Goal: Task Accomplishment & Management: Use online tool/utility

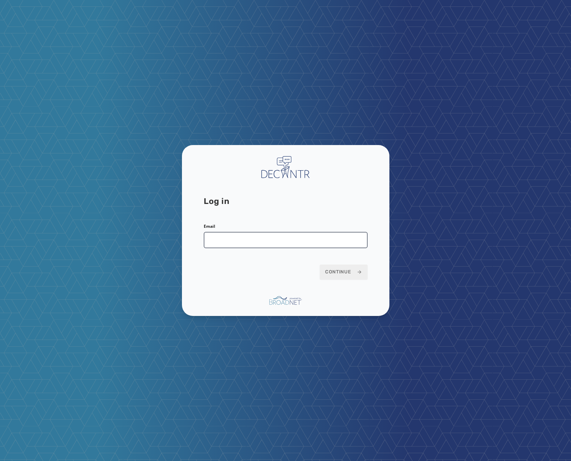
click at [276, 244] on input "Email" at bounding box center [286, 240] width 164 height 16
type input "**********"
click at [363, 275] on button "Continue" at bounding box center [344, 271] width 48 height 15
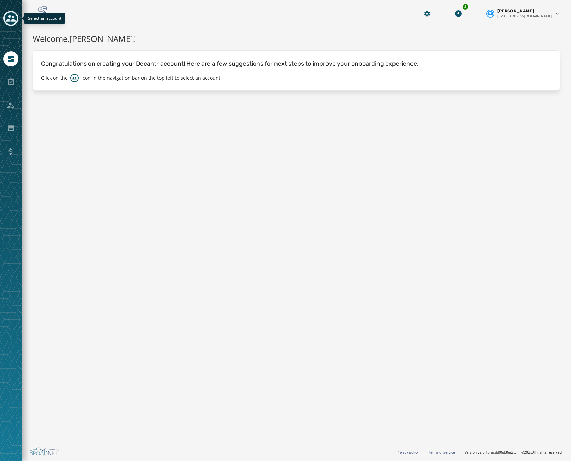
click at [12, 17] on icon "Toggle account select drawer" at bounding box center [11, 18] width 10 height 7
click at [9, 18] on icon "Toggle account select drawer" at bounding box center [11, 19] width 10 height 10
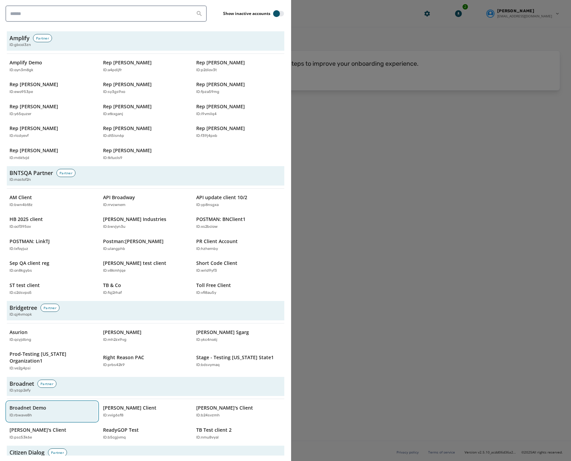
click at [39, 404] on p "Broadnet Demo" at bounding box center [28, 407] width 37 height 7
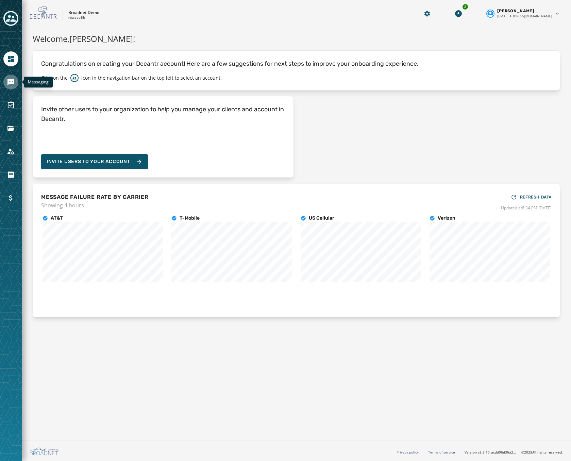
click at [15, 84] on link "Navigate to Messaging" at bounding box center [10, 81] width 15 height 15
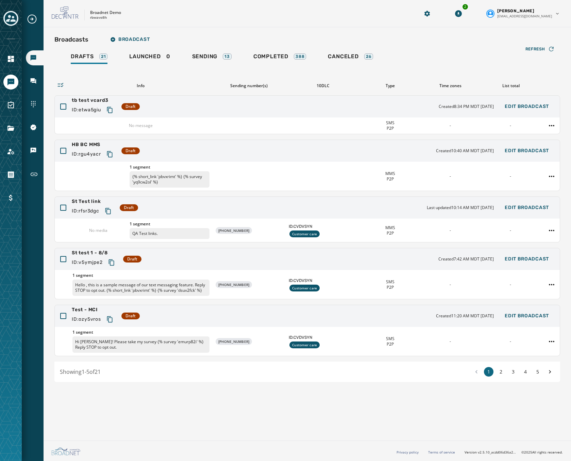
click at [276, 49] on div "Broadcasts Broadcast Drafts 21 Launched 0 Sending 13 Completed 388 Canceled 26 …" at bounding box center [307, 207] width 506 height 349
click at [276, 54] on span "Completed" at bounding box center [270, 56] width 35 height 7
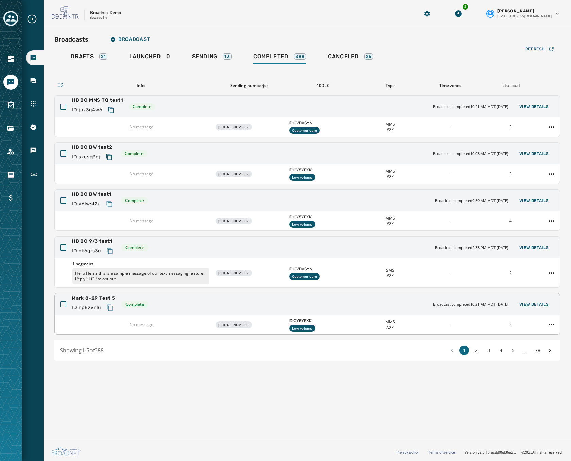
click at [553, 331] on div "No message [PHONE_NUMBER] ID: CY5YFXK Low volume MMS A2P - 2" at bounding box center [307, 324] width 505 height 19
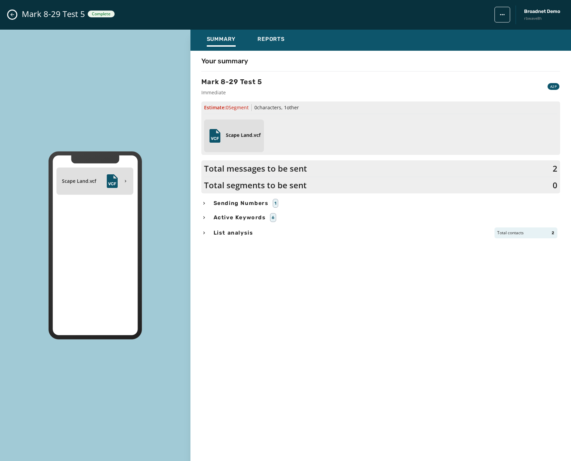
click at [554, 322] on div "Scape Land.vcf Summary Reports Your summary Mark 8-29 Test 5 Immediate A2P Esti…" at bounding box center [285, 245] width 571 height 431
click at [14, 12] on icon "Close admin drawer" at bounding box center [12, 14] width 5 height 5
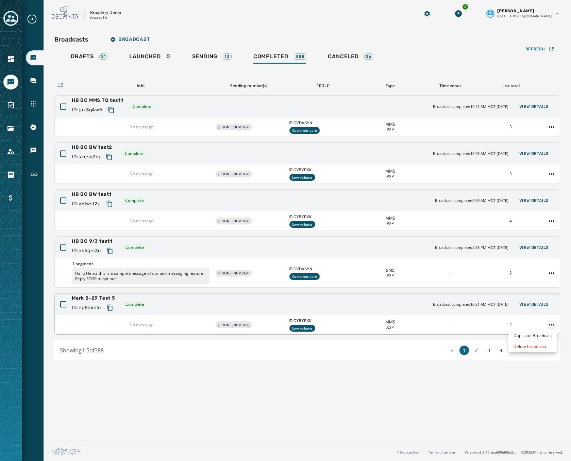
click at [551, 323] on html "Broadcasts Inbox Sending Numbers 10DLC Registration Keywords & Responders Short…" at bounding box center [285, 230] width 571 height 461
click at [537, 333] on div "Duplicate Broadcast" at bounding box center [532, 335] width 49 height 11
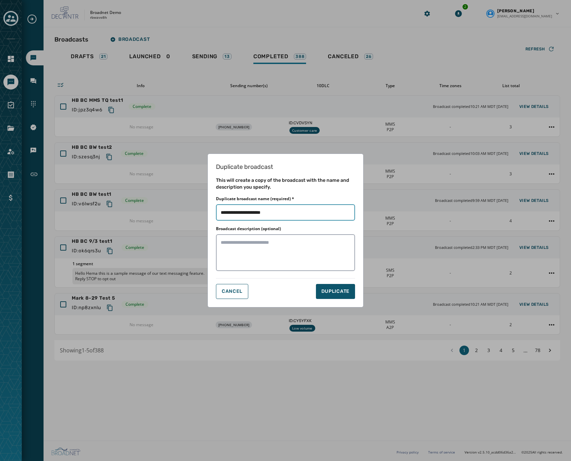
drag, startPoint x: 283, startPoint y: 211, endPoint x: 255, endPoint y: 216, distance: 28.6
click at [255, 216] on input "Duplicate broadcast name (required) *" at bounding box center [285, 212] width 139 height 16
type input "********"
click at [330, 288] on span "DUPLICATE" at bounding box center [335, 291] width 28 height 7
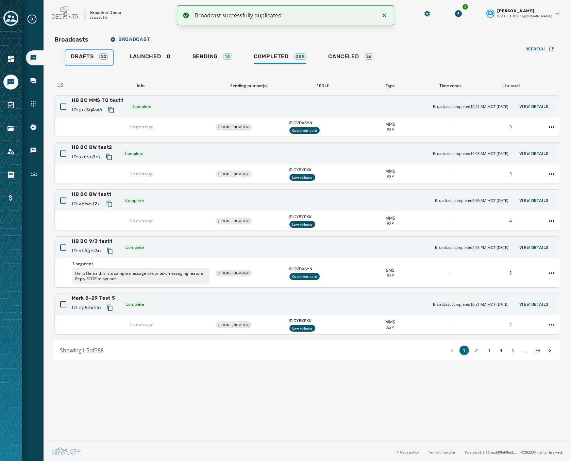
click at [97, 63] on div "Drafts 22" at bounding box center [89, 58] width 37 height 11
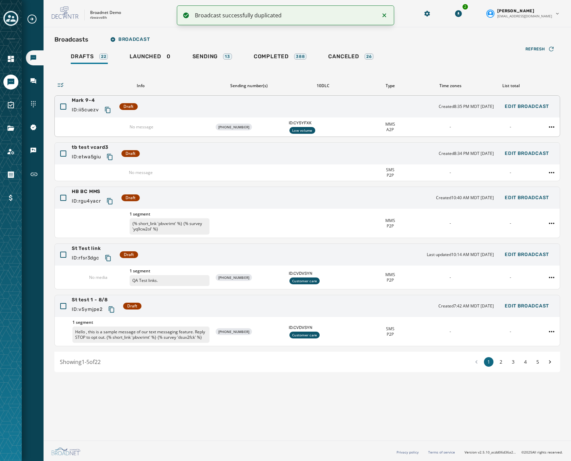
click at [225, 109] on div "Mark 9-4 ID: ii5cuezv Draft Created 8:35 PM MDT [DATE] Edit Broadcast" at bounding box center [307, 107] width 505 height 22
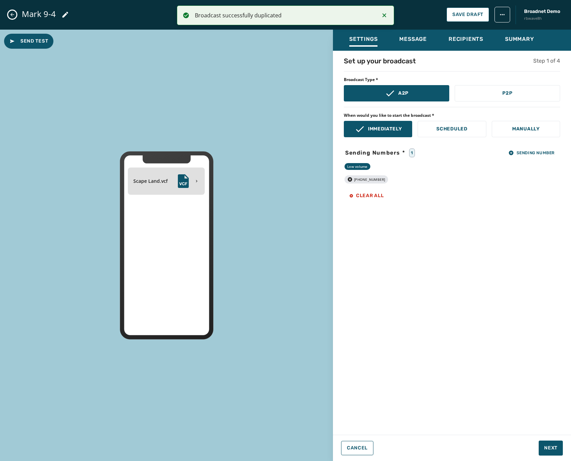
click at [415, 32] on div "Settings Message Recipients Summary" at bounding box center [452, 40] width 238 height 21
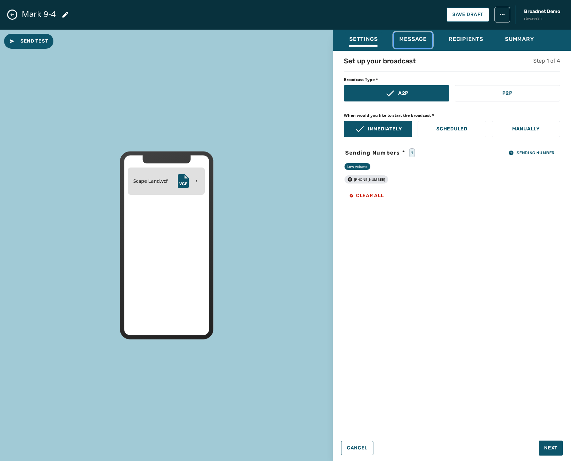
click at [412, 40] on span "Message" at bounding box center [413, 39] width 28 height 7
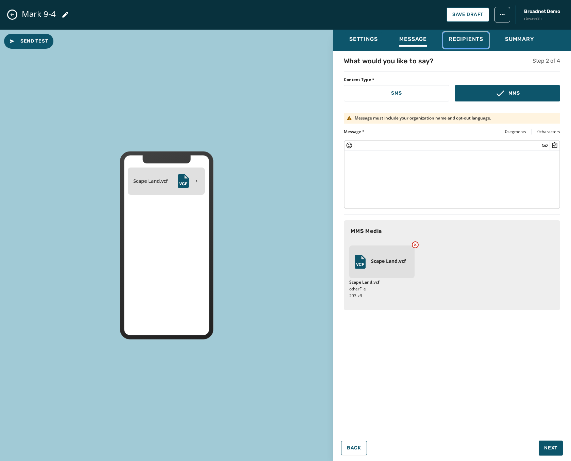
click at [476, 40] on span "Recipients" at bounding box center [466, 39] width 35 height 7
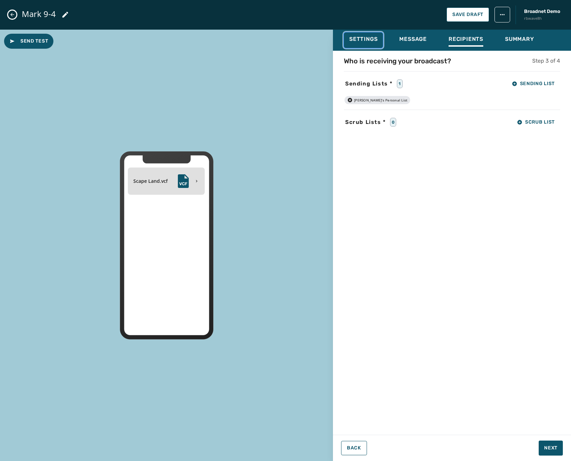
click at [362, 38] on span "Settings" at bounding box center [363, 39] width 28 height 7
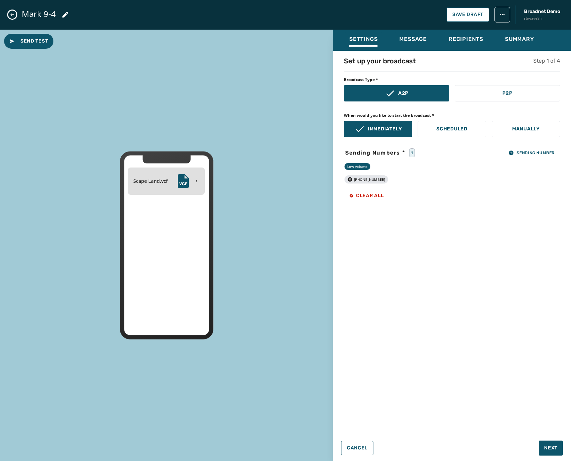
click at [18, 19] on div "Mark 9-4 Save Draft Broadnet Demo rbwave8h" at bounding box center [285, 15] width 571 height 30
click at [11, 12] on icon "Close admin drawer" at bounding box center [12, 14] width 5 height 5
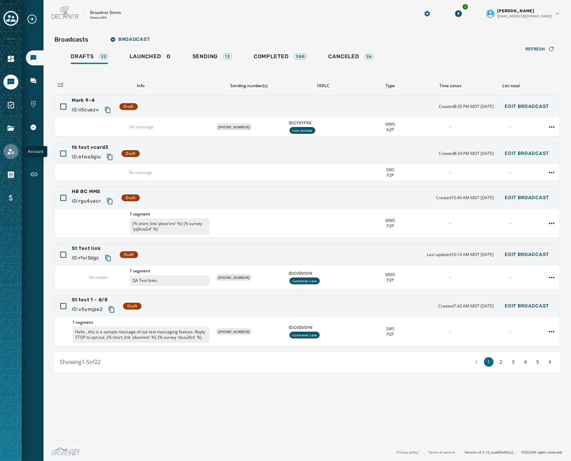
click at [10, 155] on icon "Navigate to Account" at bounding box center [11, 151] width 8 height 8
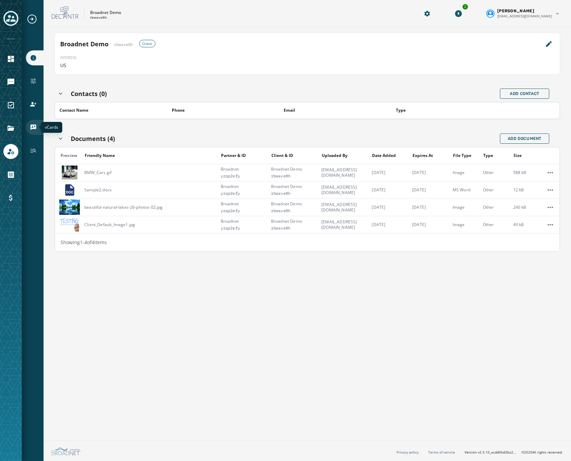
click at [36, 127] on icon "Navigate to vCards" at bounding box center [33, 127] width 7 height 7
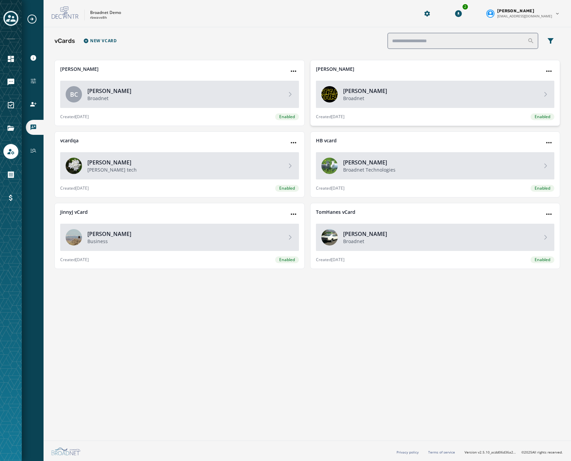
click at [430, 100] on p "Broadnet" at bounding box center [440, 98] width 194 height 7
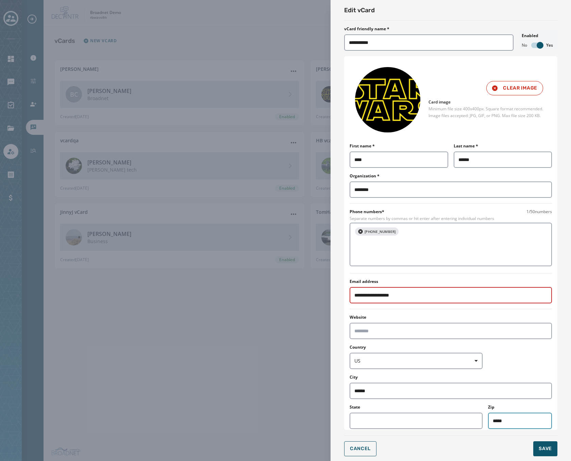
click at [514, 417] on input "*****" at bounding box center [520, 420] width 64 height 16
type input "*****"
drag, startPoint x: 543, startPoint y: 460, endPoint x: 544, endPoint y: 455, distance: 5.5
click at [544, 459] on div "**********" at bounding box center [451, 230] width 240 height 461
click at [543, 447] on span "Save" at bounding box center [545, 448] width 13 height 7
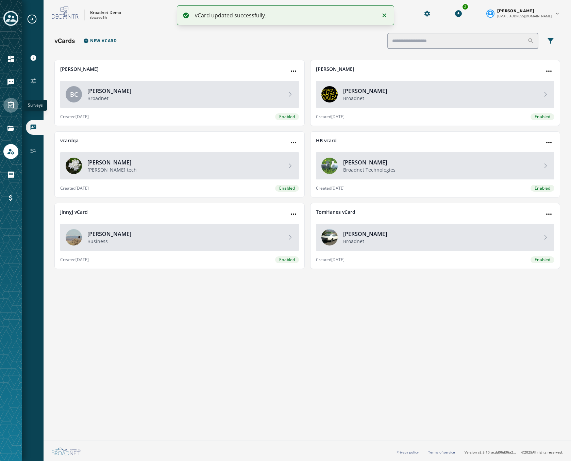
click at [9, 105] on icon "Navigate to Surveys" at bounding box center [11, 104] width 6 height 7
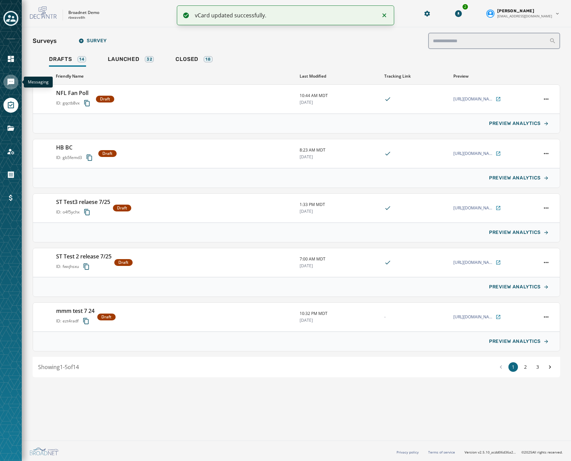
click at [10, 84] on icon "Navigate to Messaging" at bounding box center [10, 82] width 7 height 7
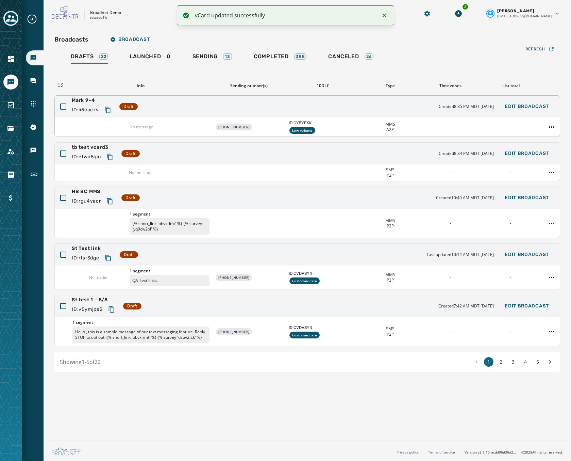
click at [252, 126] on div "[PHONE_NUMBER]" at bounding box center [249, 126] width 68 height 7
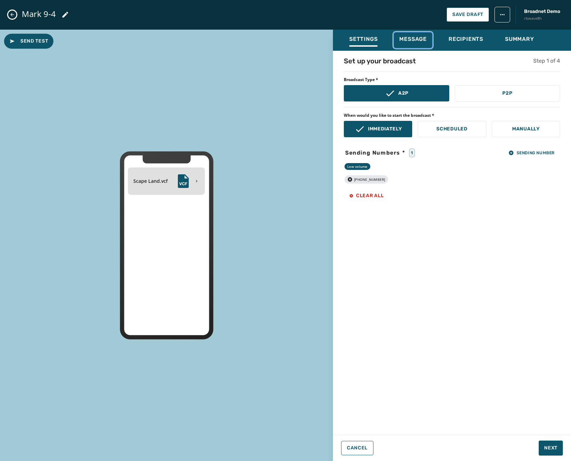
click at [410, 40] on span "Message" at bounding box center [413, 39] width 28 height 7
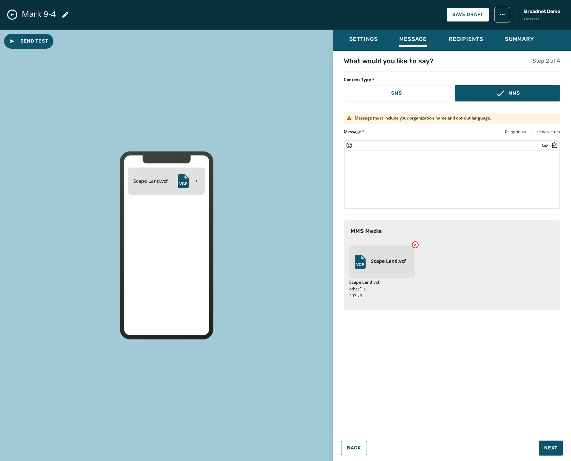
click at [413, 246] on icon at bounding box center [415, 244] width 5 height 5
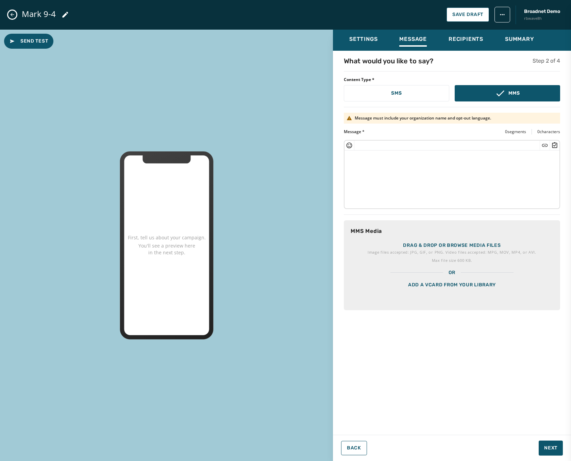
click at [413, 281] on div "Add a vCard from your library" at bounding box center [452, 293] width 216 height 34
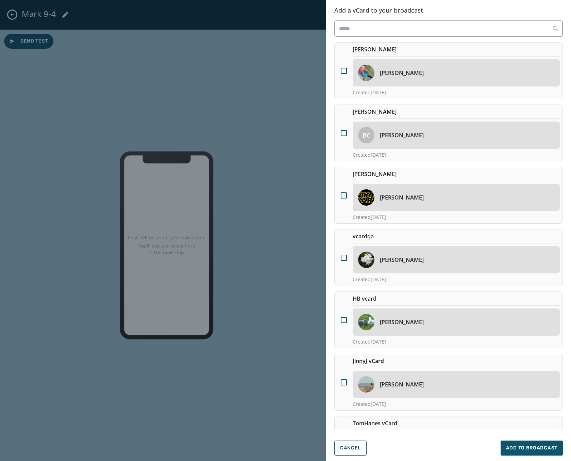
click at [415, 198] on h4 "[PERSON_NAME]" at bounding box center [402, 197] width 44 height 8
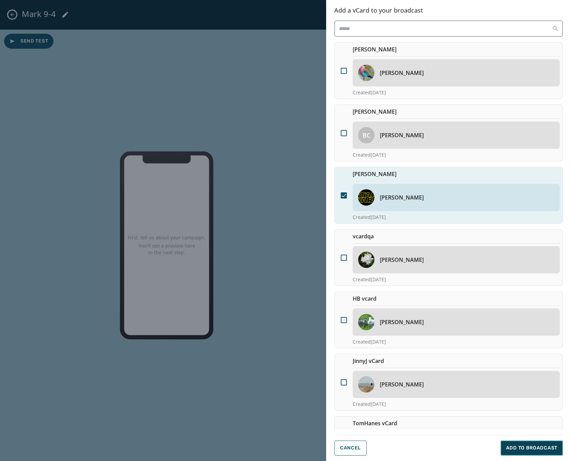
click at [516, 443] on button "Add to Broadcast" at bounding box center [532, 447] width 62 height 15
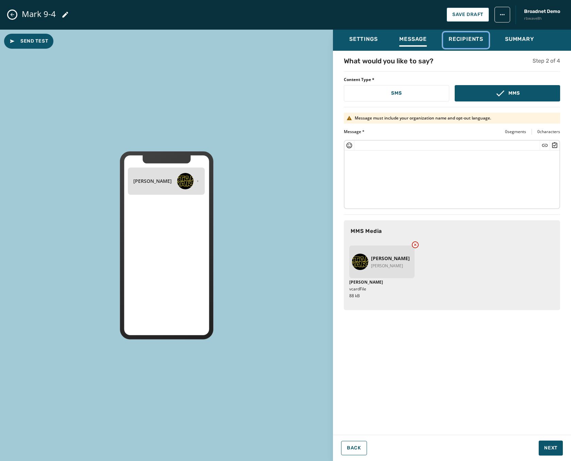
click at [477, 40] on span "Recipients" at bounding box center [466, 39] width 35 height 7
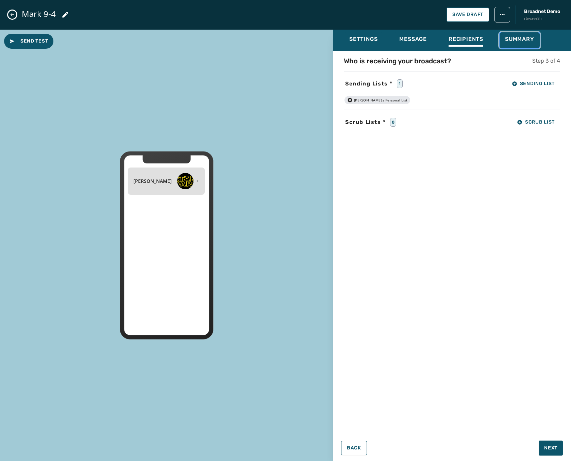
click at [509, 37] on span "Summary" at bounding box center [519, 39] width 29 height 7
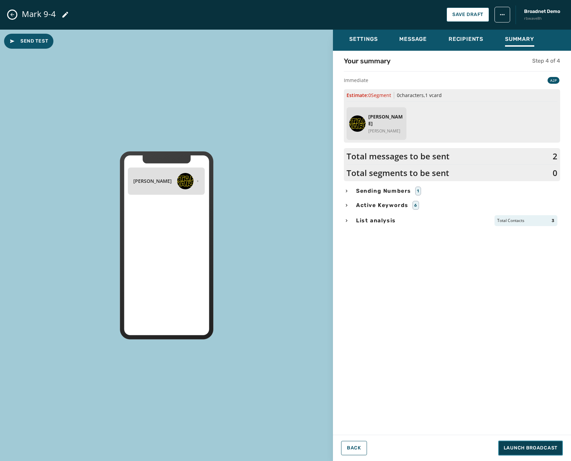
click at [534, 450] on span "Launch Broadcast" at bounding box center [531, 447] width 54 height 7
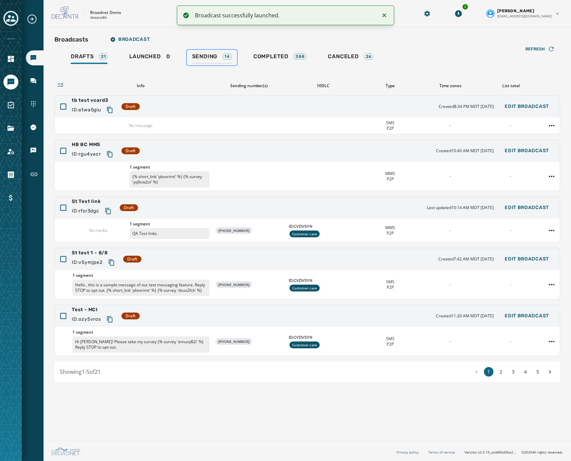
click at [210, 55] on span "Sending" at bounding box center [205, 56] width 26 height 7
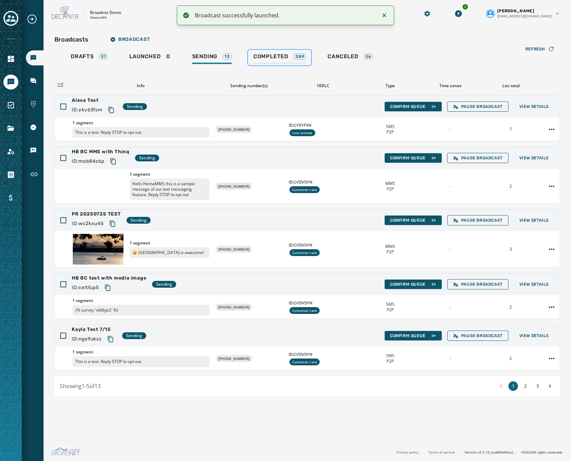
click at [278, 54] on span "Completed" at bounding box center [270, 56] width 35 height 7
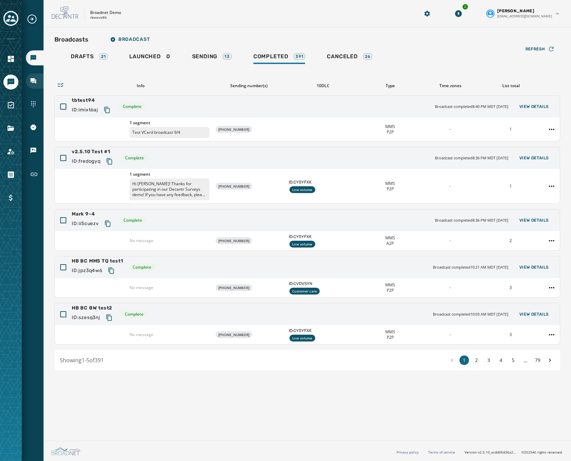
click at [33, 76] on div "Inbox" at bounding box center [35, 80] width 18 height 15
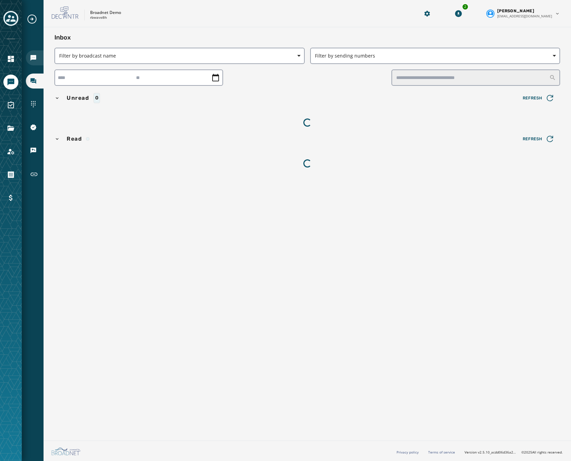
click at [30, 59] on icon "Navigate to Broadcasts" at bounding box center [33, 57] width 7 height 7
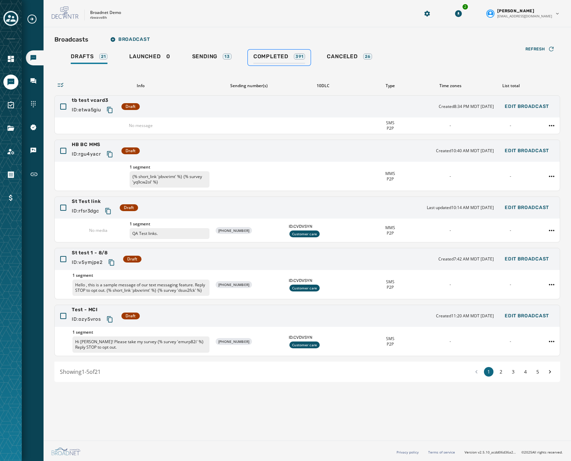
click at [290, 60] on div "Completed 391" at bounding box center [279, 58] width 52 height 11
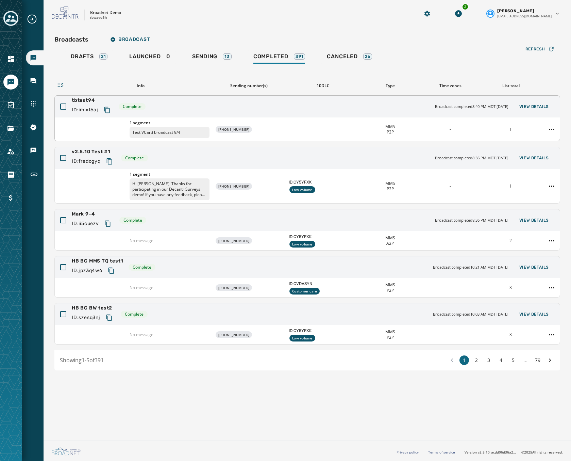
click at [282, 120] on div "1 segment Test VCard broadcast 9/4 [PHONE_NUMBER] MMS P2P - 1" at bounding box center [307, 128] width 505 height 23
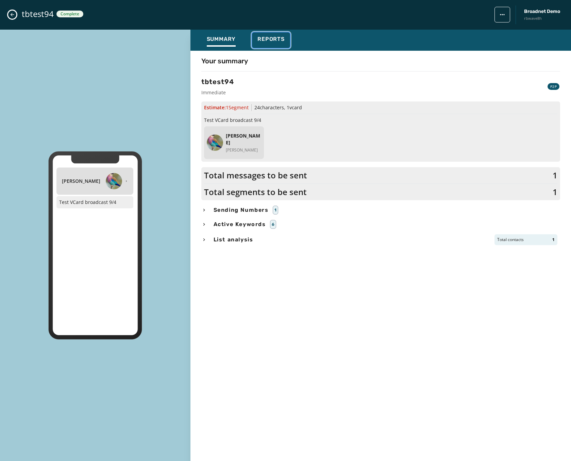
click at [264, 41] on span "Reports" at bounding box center [270, 39] width 27 height 7
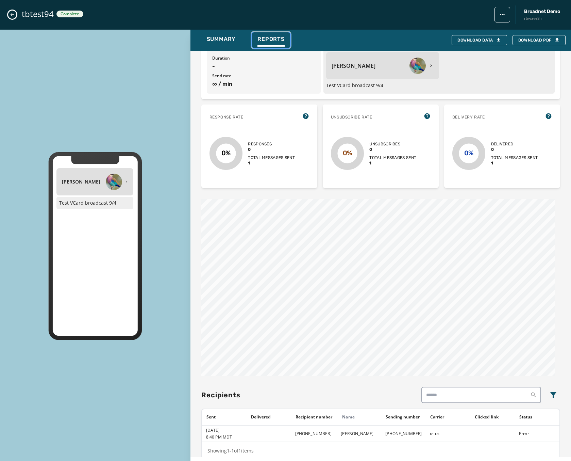
scroll to position [101, 0]
